Goal: Task Accomplishment & Management: Manage account settings

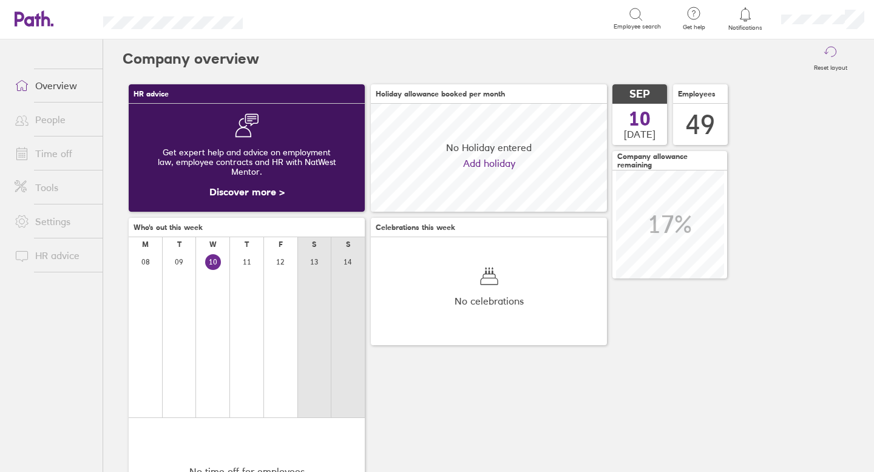
scroll to position [108, 236]
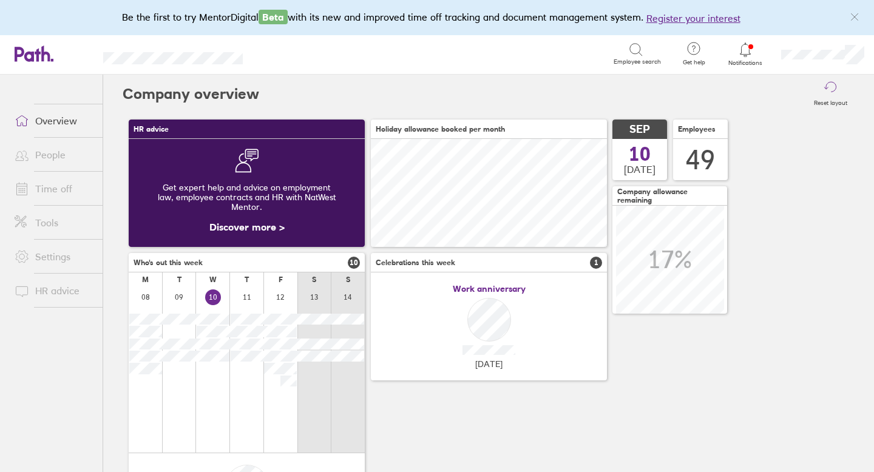
click at [747, 49] on icon at bounding box center [745, 49] width 15 height 15
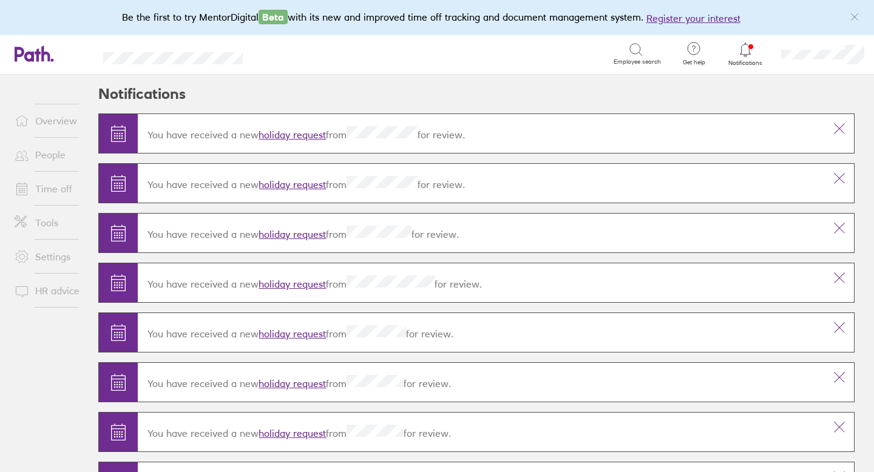
click at [311, 133] on link "holiday request" at bounding box center [292, 135] width 67 height 12
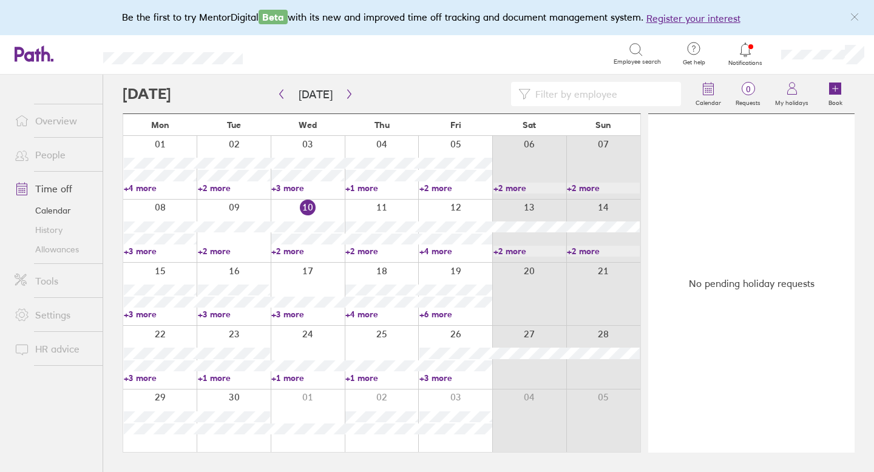
click at [59, 248] on link "Allowances" at bounding box center [54, 249] width 98 height 19
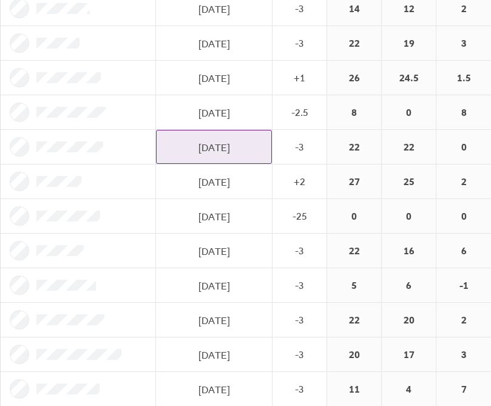
scroll to position [1493, 0]
